Goal: Task Accomplishment & Management: Use online tool/utility

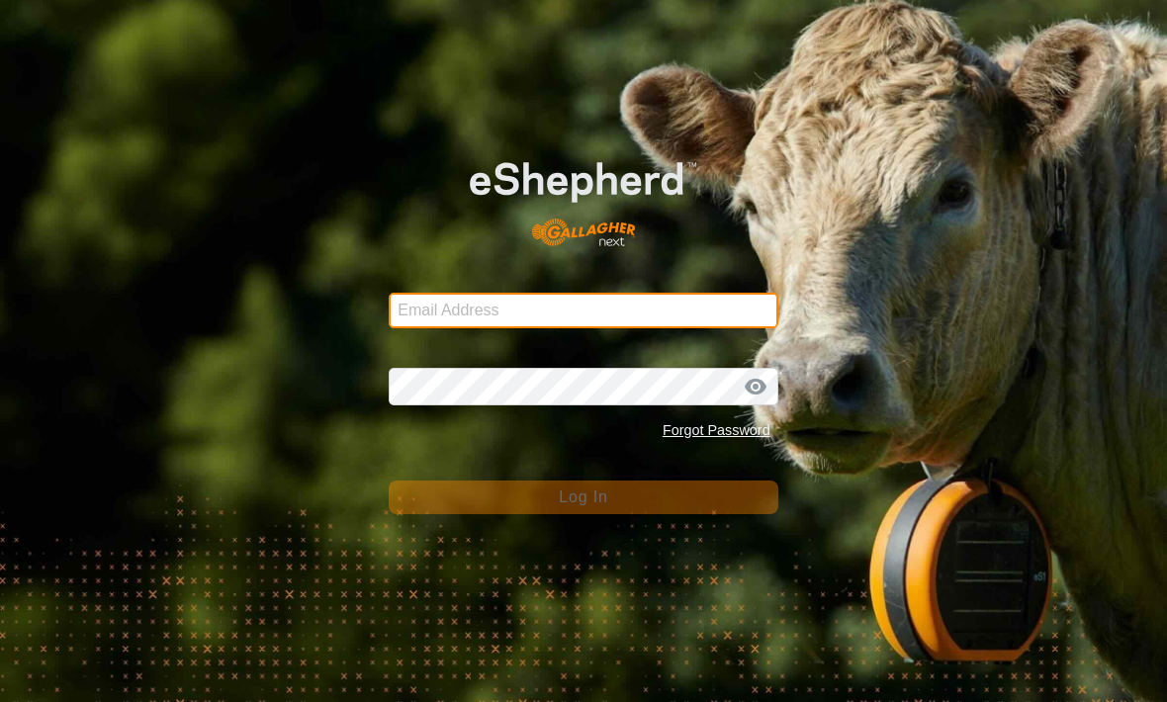
click at [457, 313] on input "Email Address" at bounding box center [583, 311] width 389 height 36
type input "[EMAIL_ADDRESS][DOMAIN_NAME]"
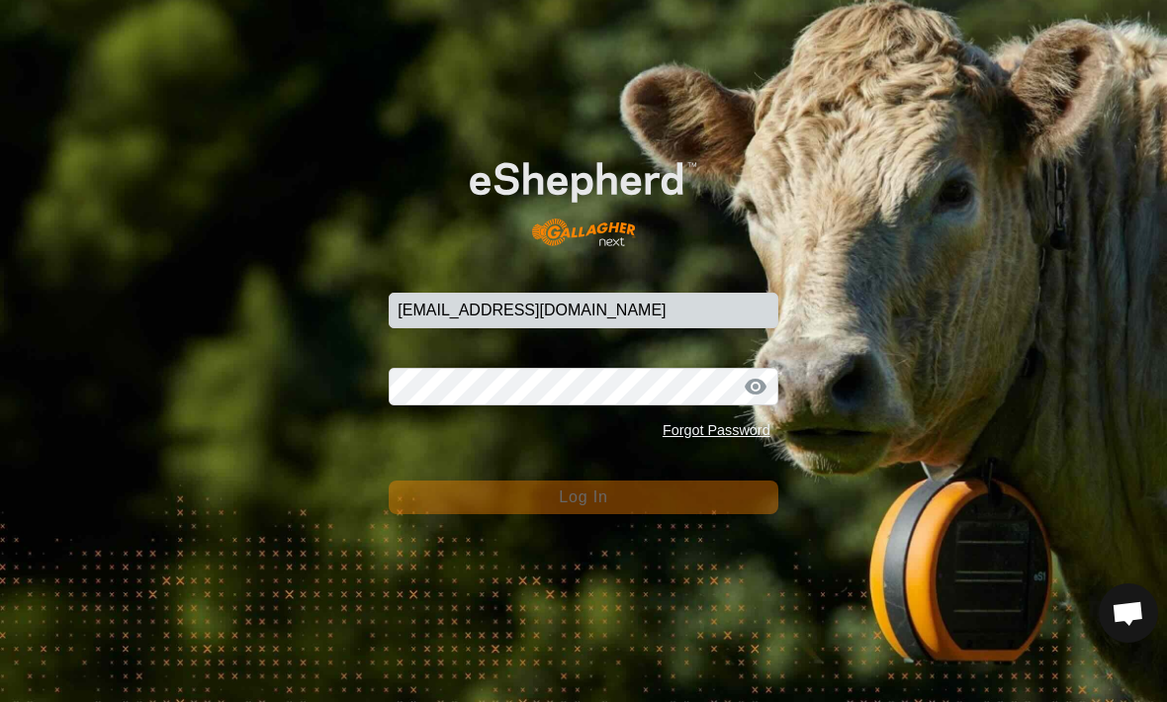
click at [582, 497] on button "Log In" at bounding box center [583, 497] width 389 height 34
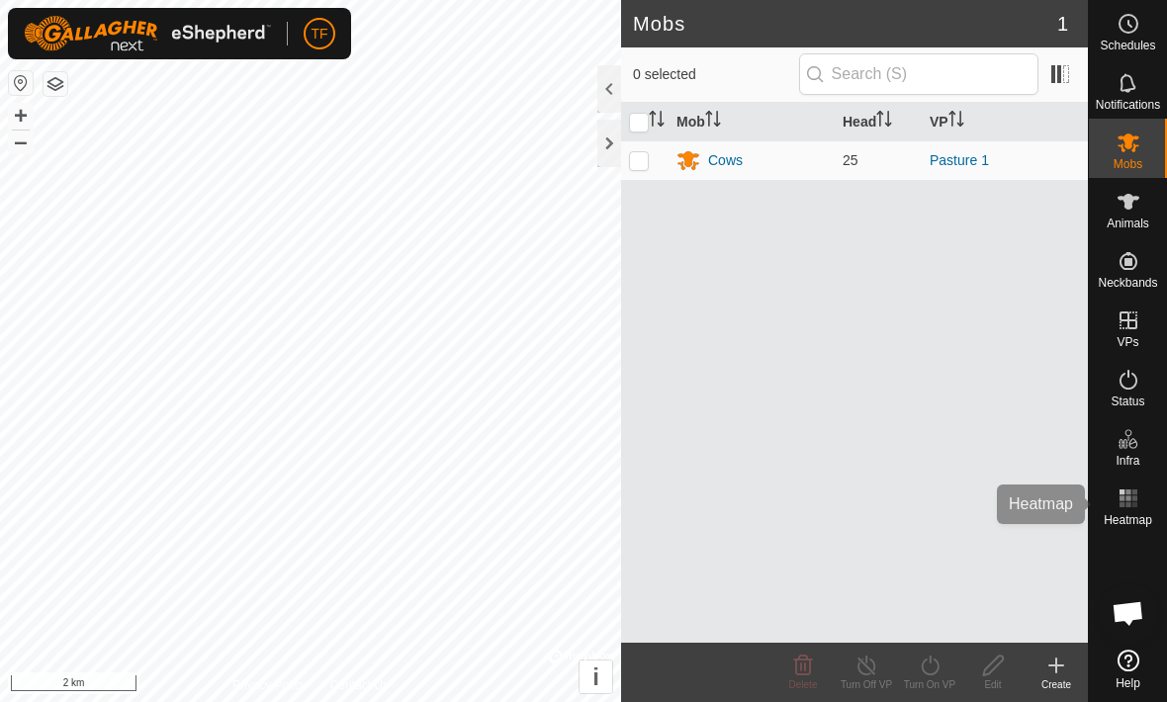
click at [1137, 500] on icon at bounding box center [1128, 498] width 24 height 24
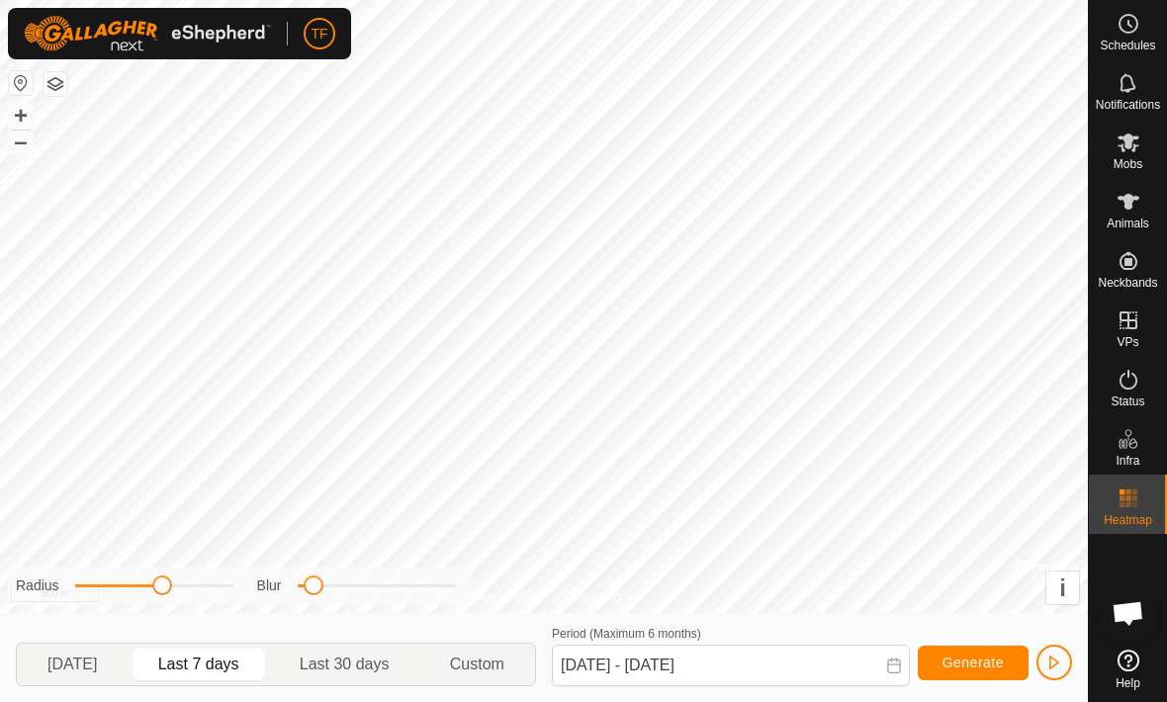
click at [74, 676] on span "[DATE]" at bounding box center [73, 665] width 102 height 32
click at [327, 667] on span "Last 30 days" at bounding box center [345, 664] width 90 height 24
type input "[DATE] - [DATE]"
